Goal: Find specific page/section

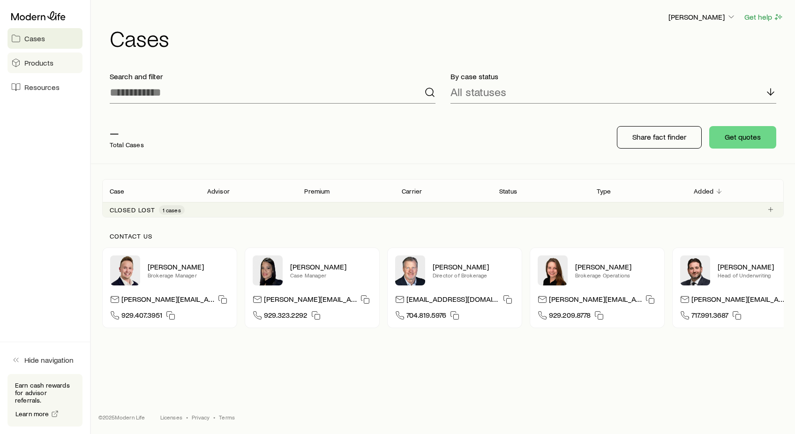
click at [59, 67] on link "Products" at bounding box center [44, 62] width 75 height 21
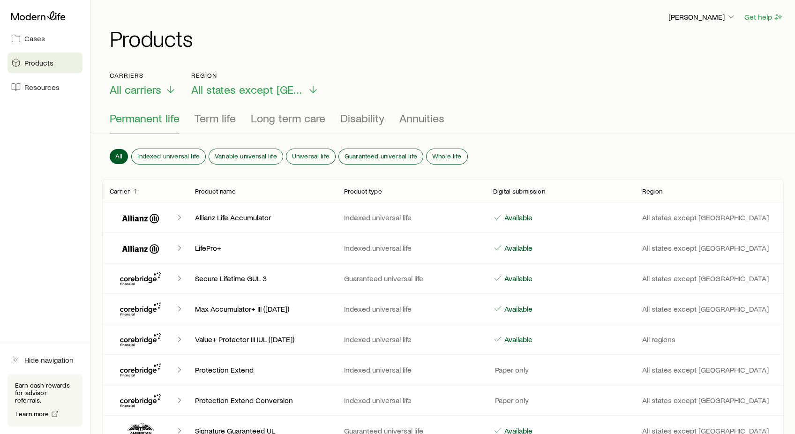
click at [144, 218] on icon "Client cases" at bounding box center [140, 217] width 56 height 22
drag, startPoint x: 149, startPoint y: 214, endPoint x: 198, endPoint y: 215, distance: 49.7
click at [149, 214] on icon "Client cases" at bounding box center [140, 217] width 56 height 22
click at [198, 215] on p "Allianz Life Accumulator" at bounding box center [262, 217] width 134 height 9
click at [214, 216] on p "Allianz Life Accumulator" at bounding box center [262, 217] width 134 height 9
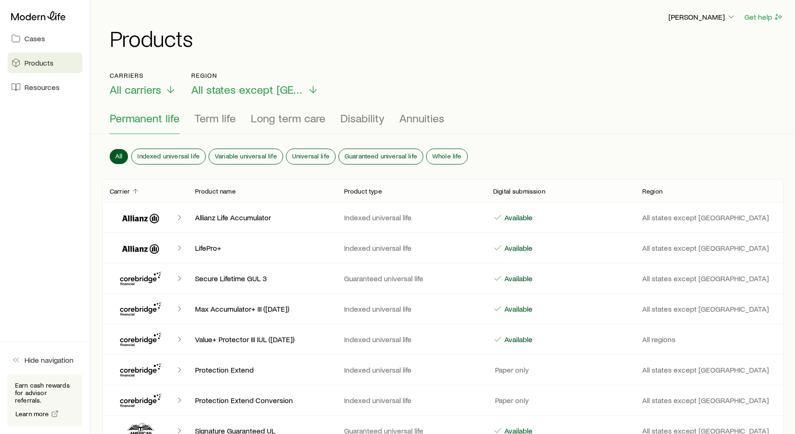
click at [220, 217] on p "Allianz Life Accumulator" at bounding box center [262, 217] width 134 height 9
click at [178, 218] on icon "Client cases" at bounding box center [179, 217] width 9 height 9
click at [706, 17] on p "[PERSON_NAME]" at bounding box center [701, 16] width 67 height 9
click at [691, 40] on span "Licenses and contracts" at bounding box center [683, 42] width 77 height 9
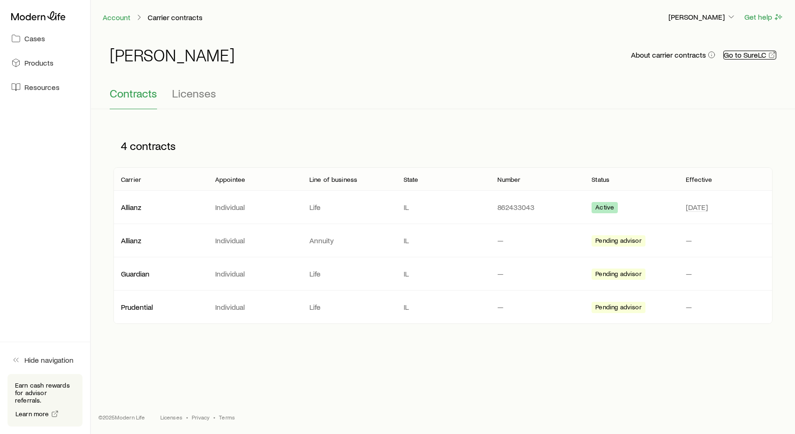
click at [746, 58] on link "Go to SureLC" at bounding box center [749, 55] width 53 height 9
